Goal: Check status: Check status

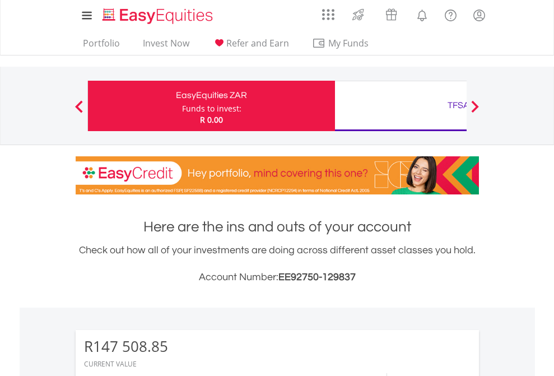
scroll to position [108, 176]
click at [182, 106] on div "Funds to invest:" at bounding box center [211, 108] width 59 height 11
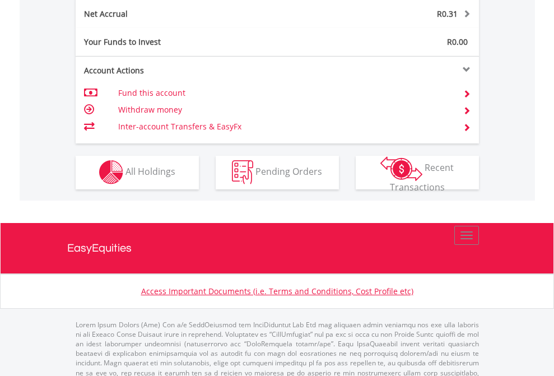
scroll to position [1118, 0]
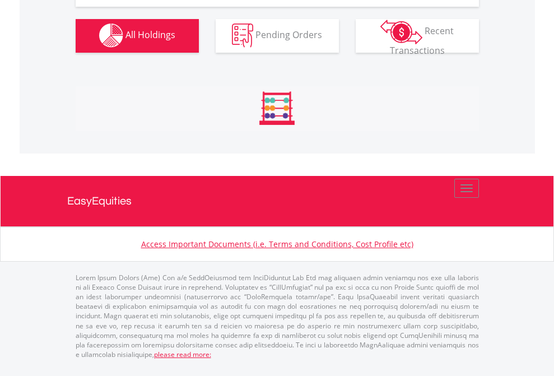
scroll to position [108, 176]
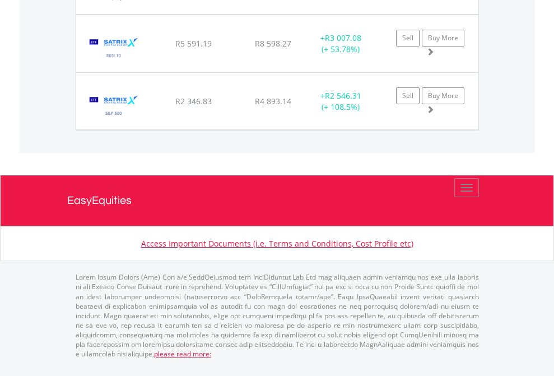
scroll to position [108, 176]
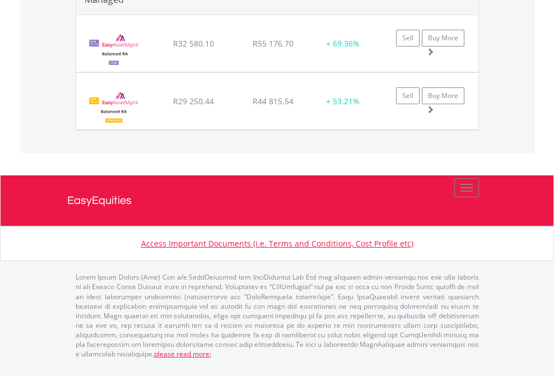
scroll to position [108, 176]
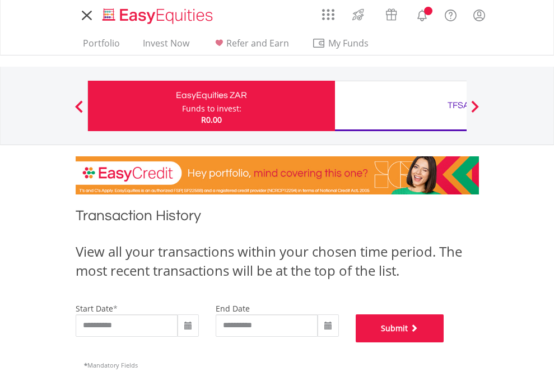
click at [444, 342] on button "Submit" at bounding box center [400, 328] width 88 height 28
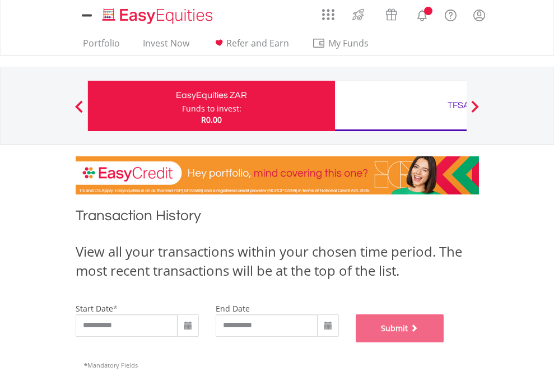
scroll to position [454, 0]
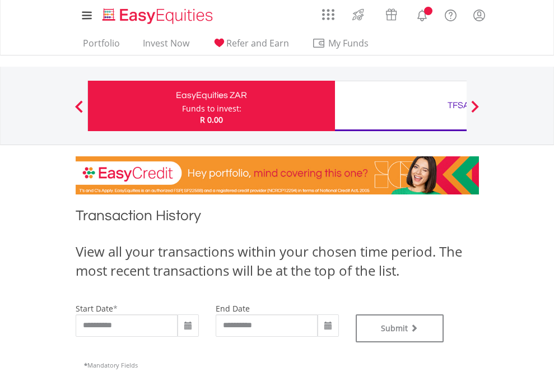
click at [400, 106] on div "TFSA" at bounding box center [459, 105] width 234 height 16
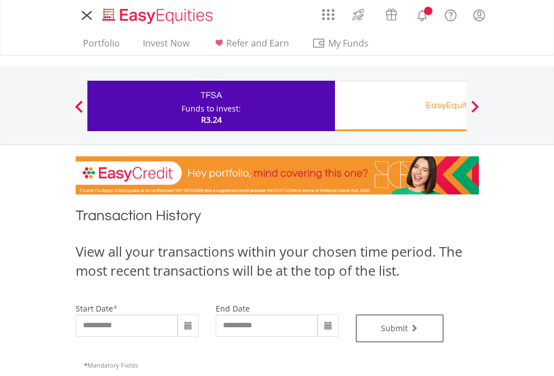
type input "**********"
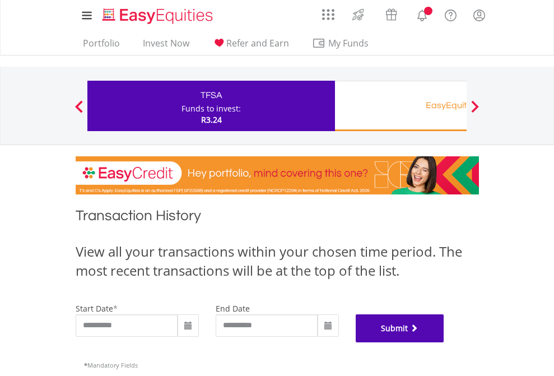
click at [444, 342] on button "Submit" at bounding box center [400, 328] width 88 height 28
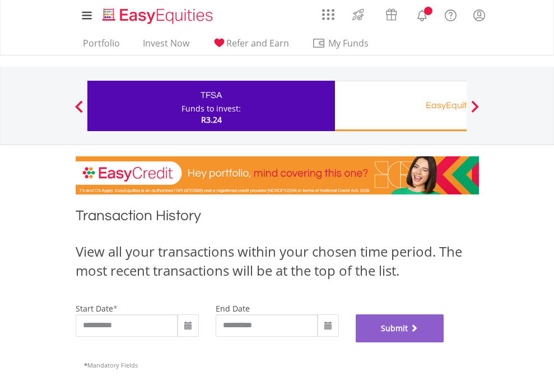
scroll to position [454, 0]
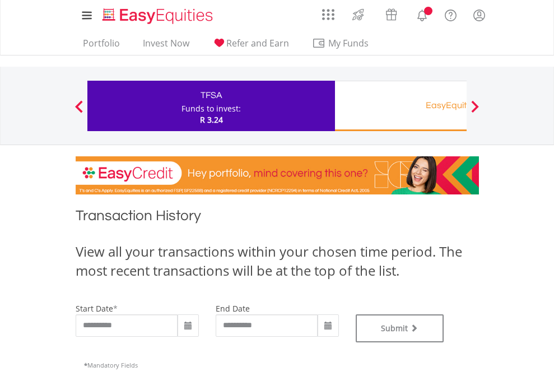
click at [400, 106] on div "EasyEquities RA" at bounding box center [459, 105] width 234 height 16
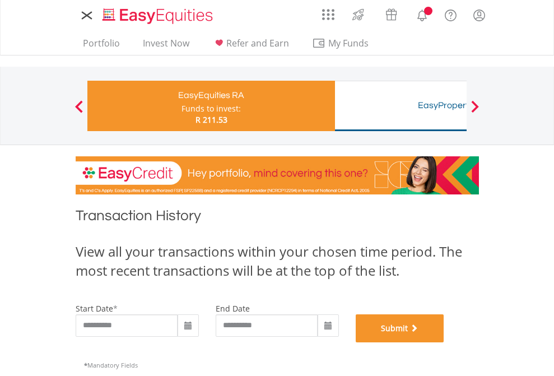
click at [444, 342] on button "Submit" at bounding box center [400, 328] width 88 height 28
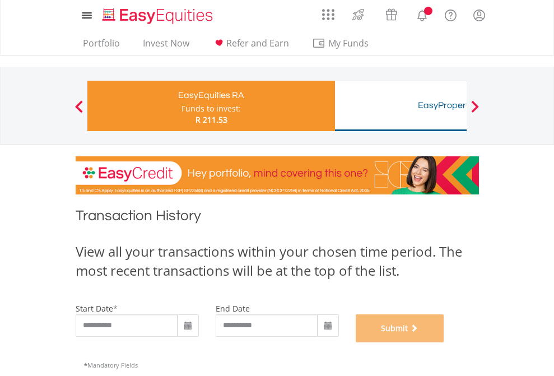
scroll to position [454, 0]
